Goal: Task Accomplishment & Management: Manage account settings

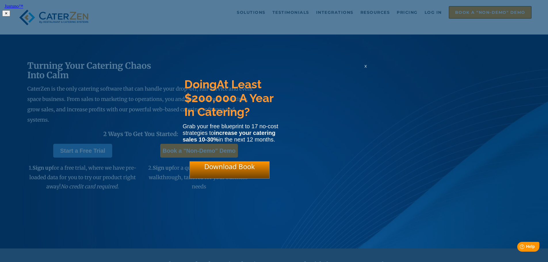
click at [434, 12] on html "Justuno™ ✕ Doing At Least $200,000 A Year In Catering? Grab your free blueprint…" at bounding box center [274, 9] width 548 height 19
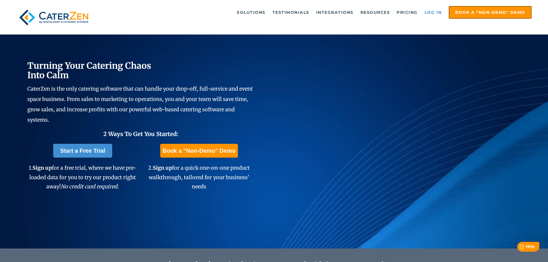
click at [429, 14] on link "Log in" at bounding box center [433, 13] width 23 height 12
click at [433, 13] on link "Log in" at bounding box center [433, 13] width 23 height 12
